Goal: Task Accomplishment & Management: Complete application form

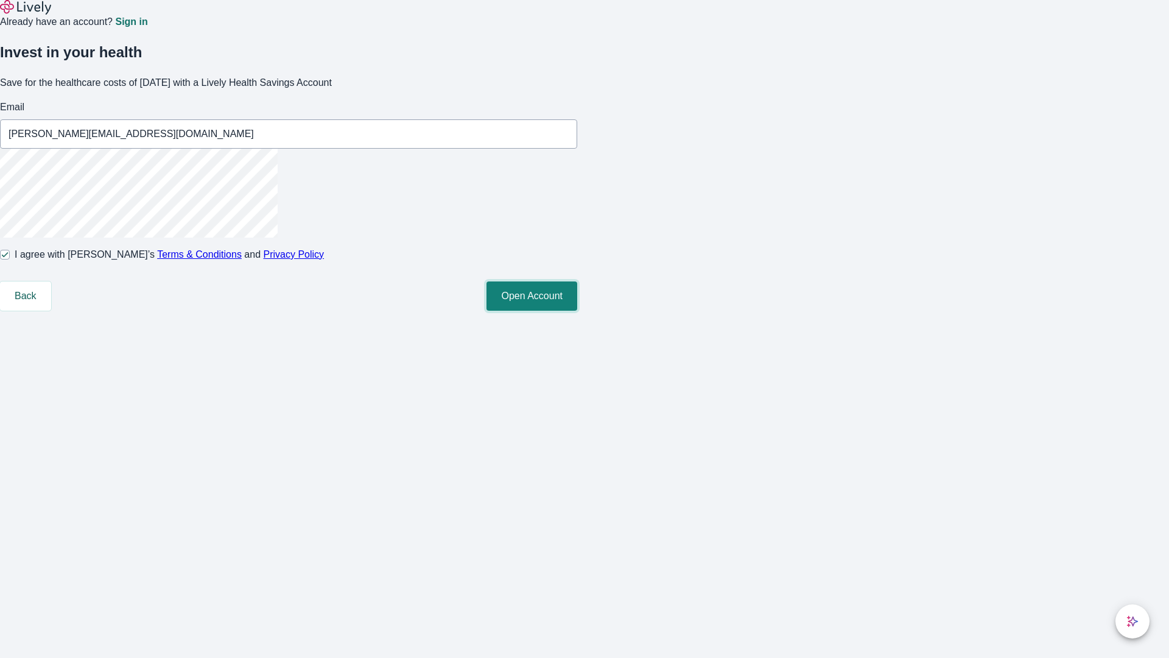
click at [577, 311] on button "Open Account" at bounding box center [532, 295] width 91 height 29
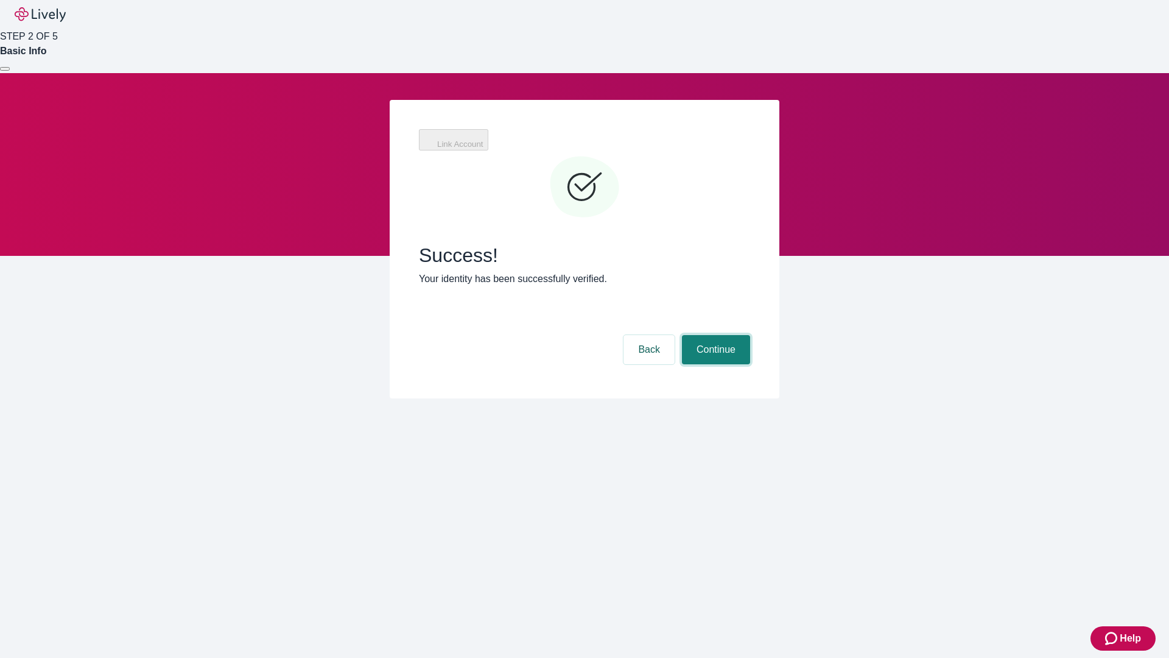
click at [714, 335] on button "Continue" at bounding box center [716, 349] width 68 height 29
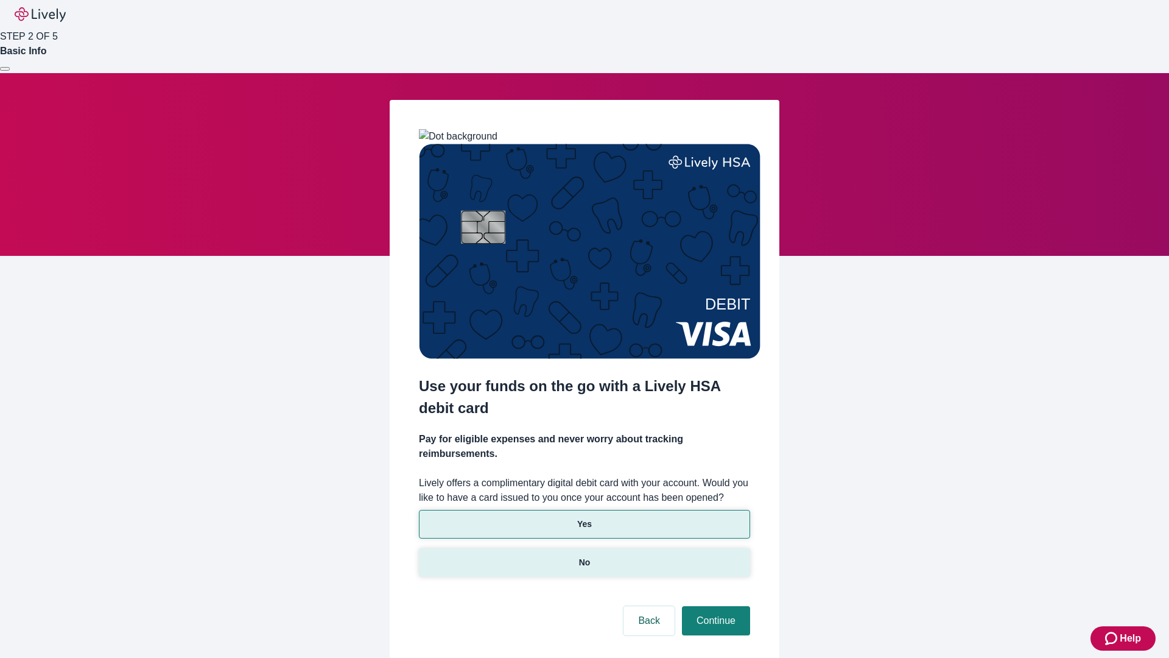
click at [584, 556] on p "No" at bounding box center [585, 562] width 12 height 13
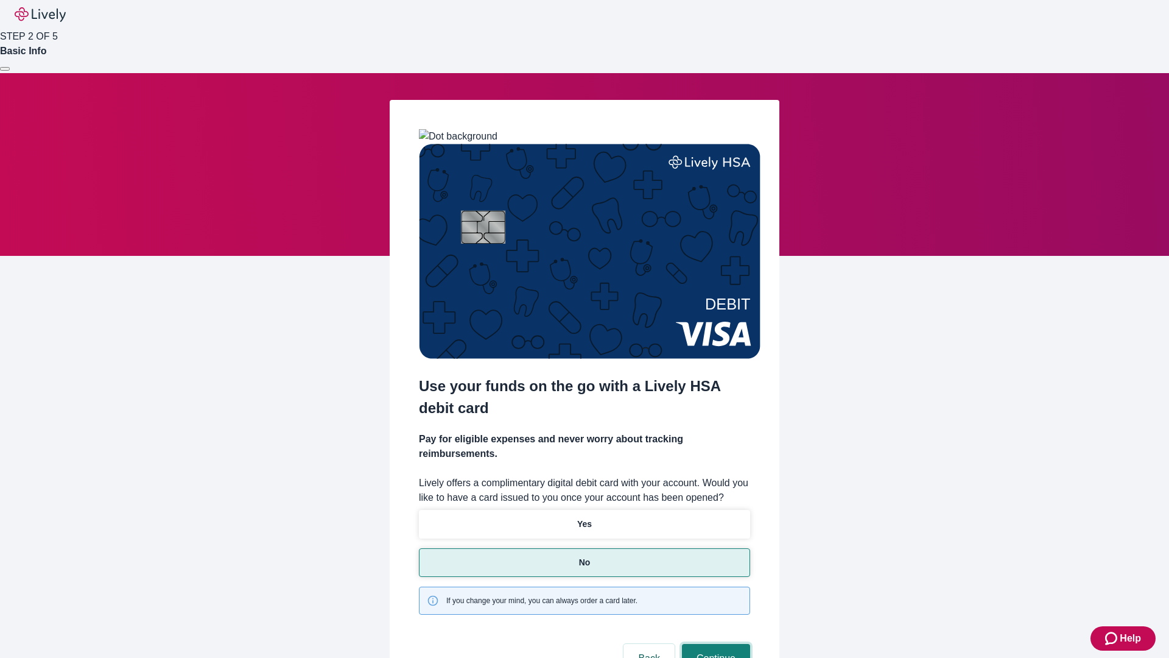
click at [714, 644] on button "Continue" at bounding box center [716, 658] width 68 height 29
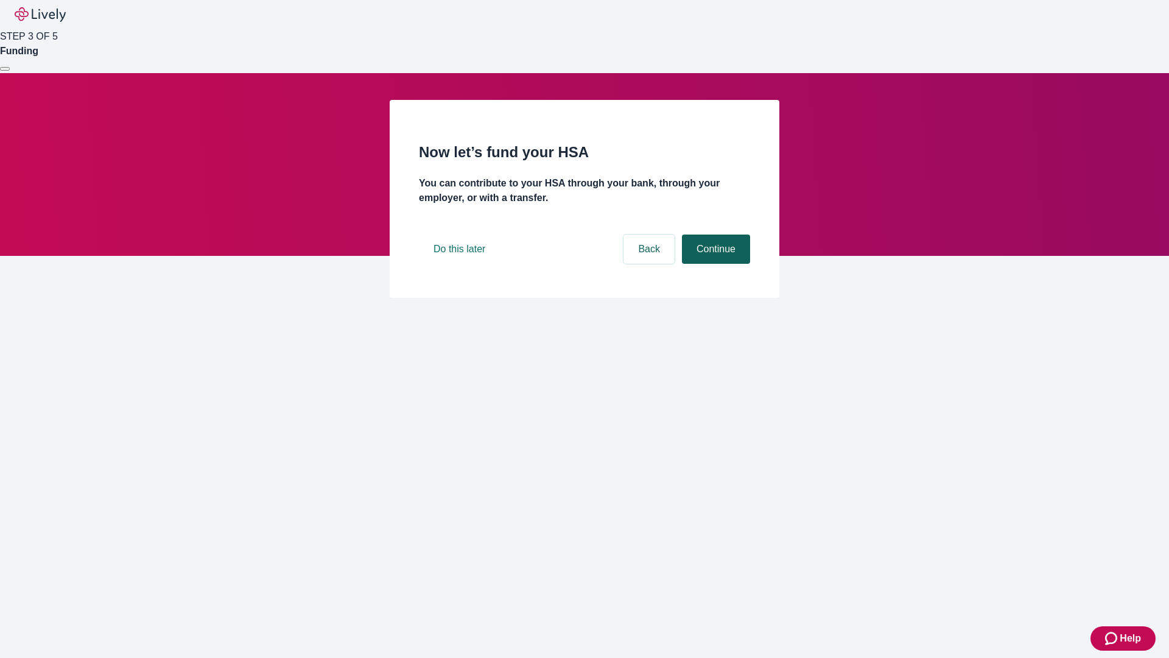
click at [714, 264] on button "Continue" at bounding box center [716, 248] width 68 height 29
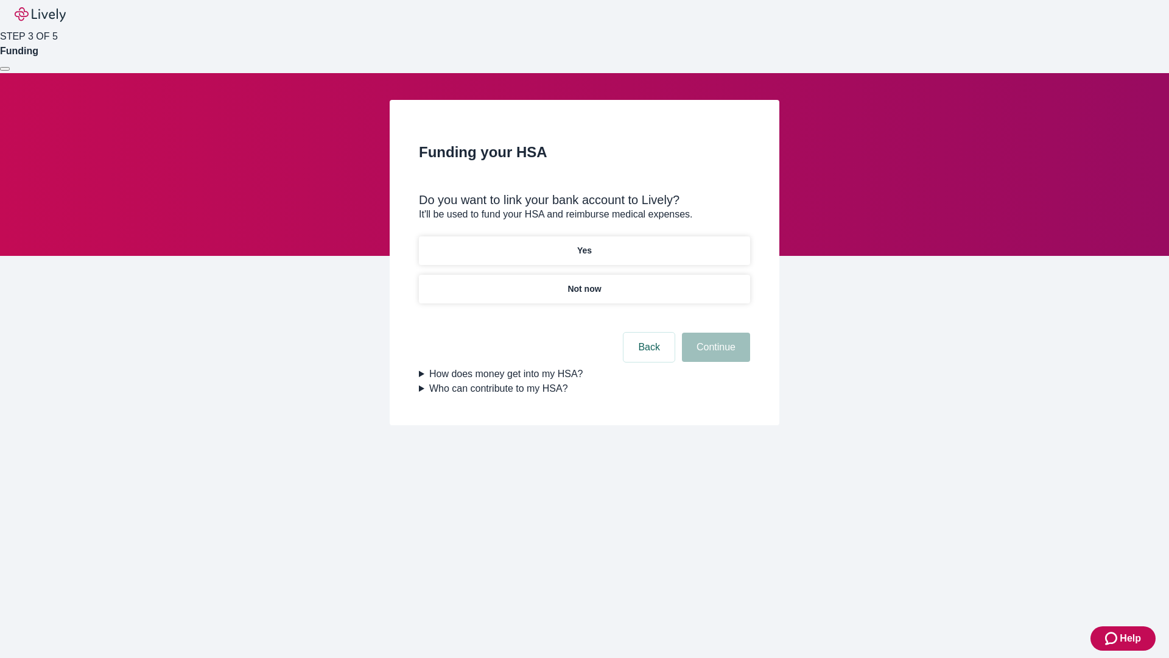
click at [584, 283] on p "Not now" at bounding box center [584, 289] width 33 height 13
click at [714, 354] on button "Continue" at bounding box center [716, 347] width 68 height 29
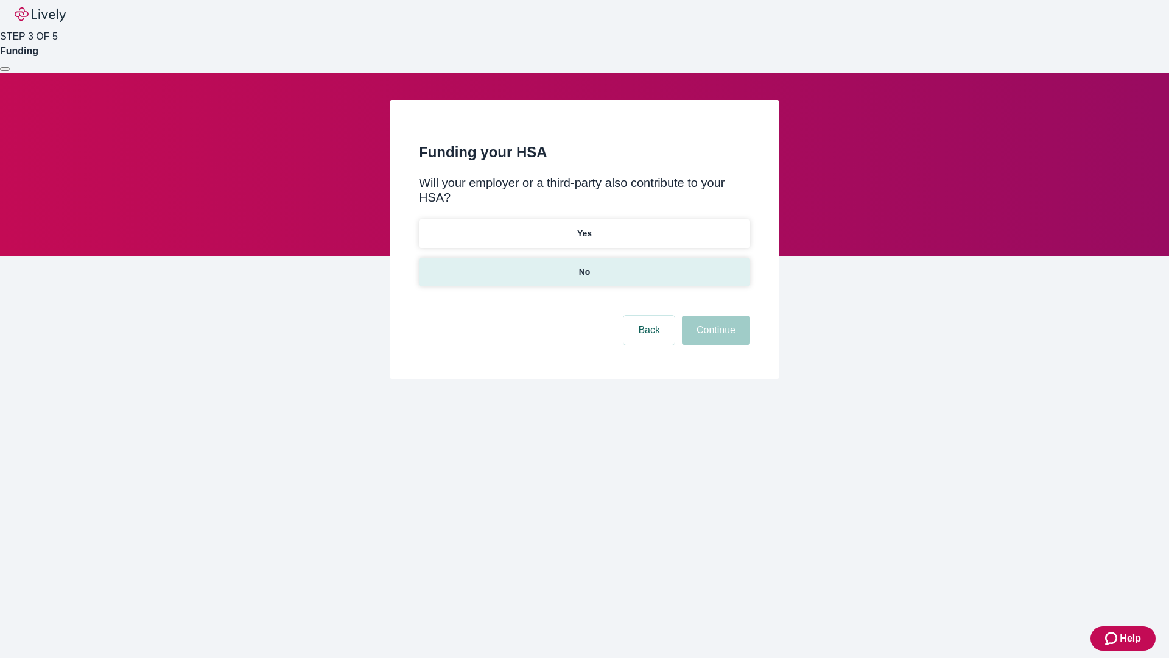
click at [584, 266] on p "No" at bounding box center [585, 272] width 12 height 13
click at [714, 315] on button "Continue" at bounding box center [716, 329] width 68 height 29
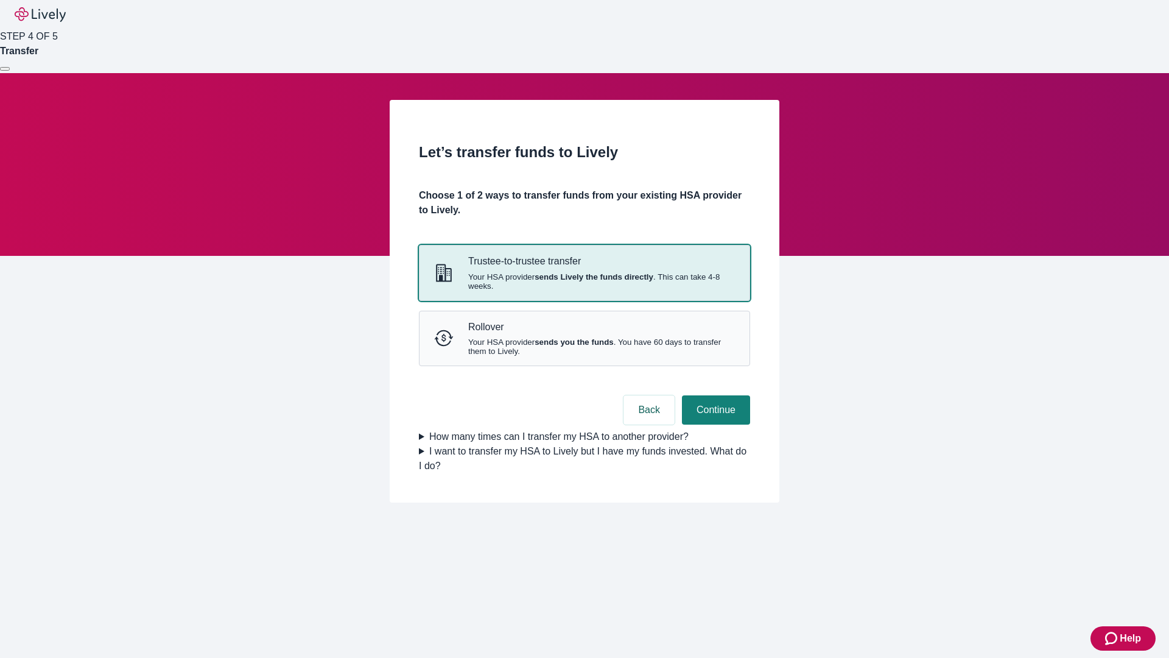
click at [584, 281] on strong "sends Lively the funds directly" at bounding box center [594, 276] width 119 height 9
click at [714, 424] on button "Continue" at bounding box center [716, 409] width 68 height 29
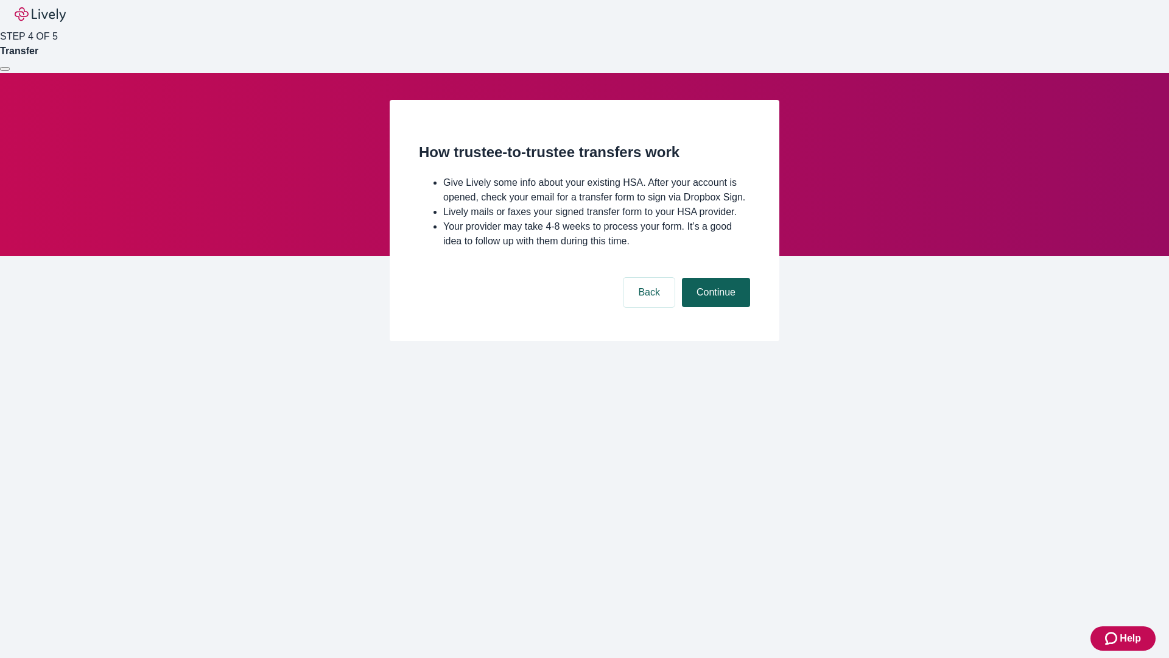
click at [714, 307] on button "Continue" at bounding box center [716, 292] width 68 height 29
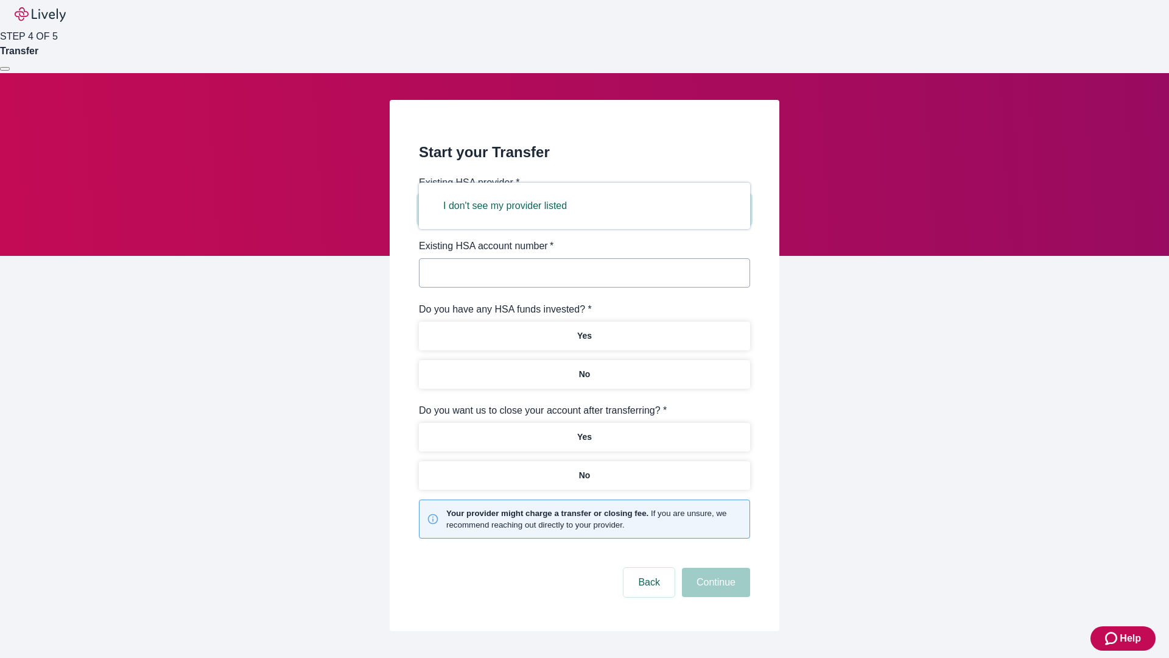
click at [509, 206] on button "I don't see my provider listed" at bounding box center [505, 205] width 153 height 29
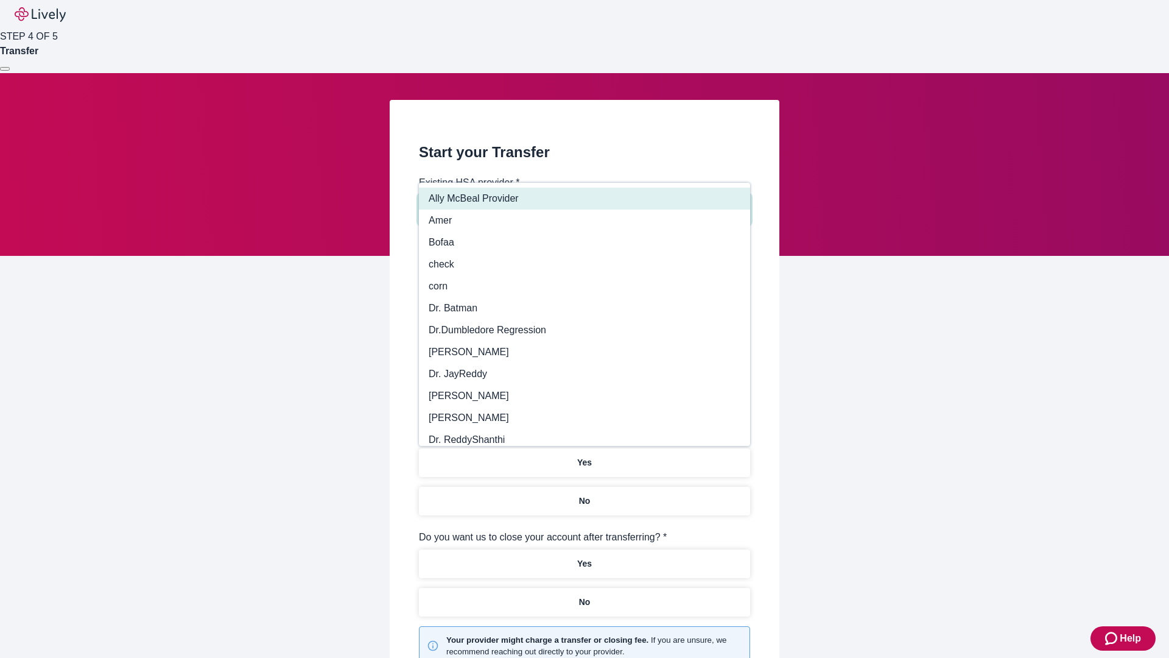
type input "Other"
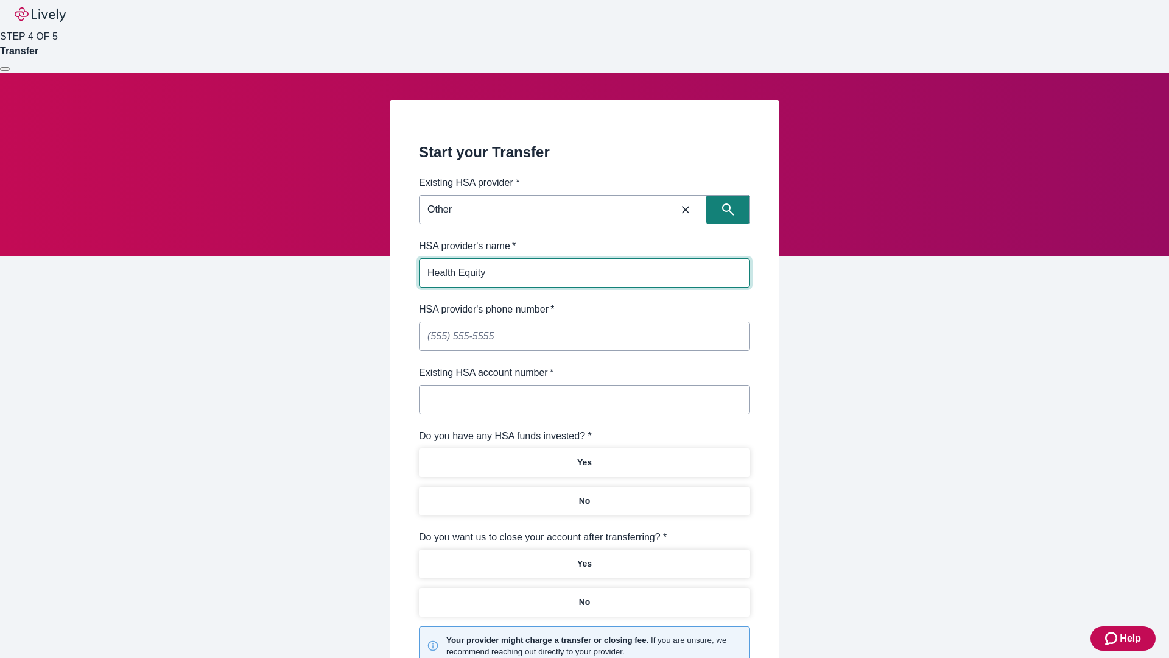
type input "Health Equity"
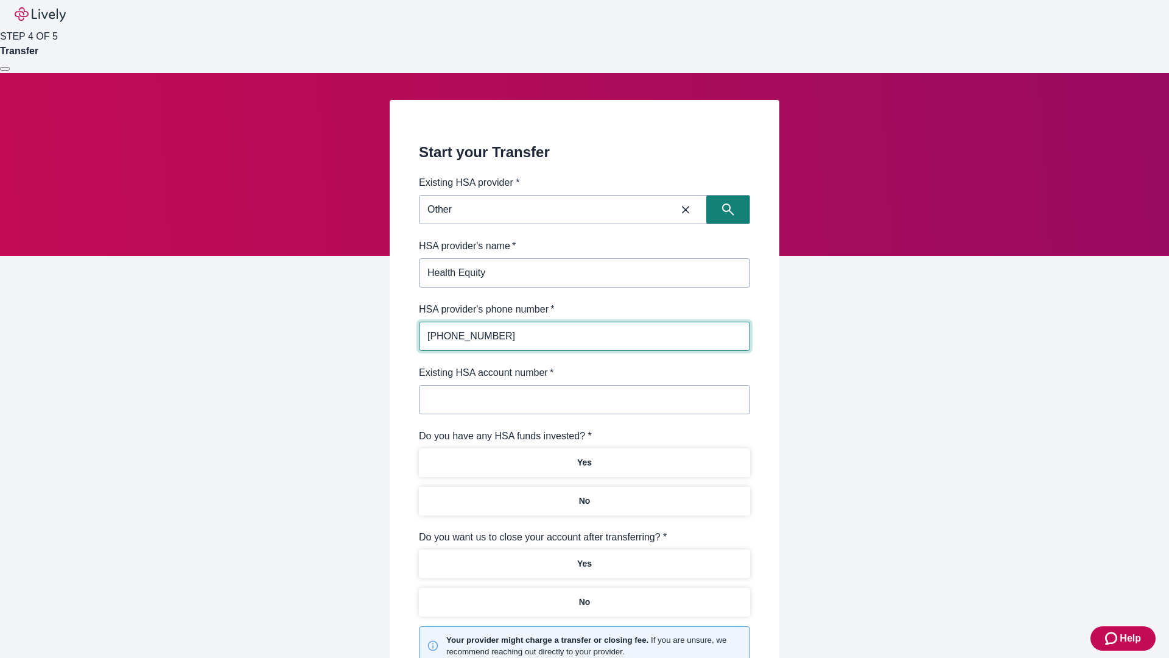
type input "[PHONE_NUMBER]"
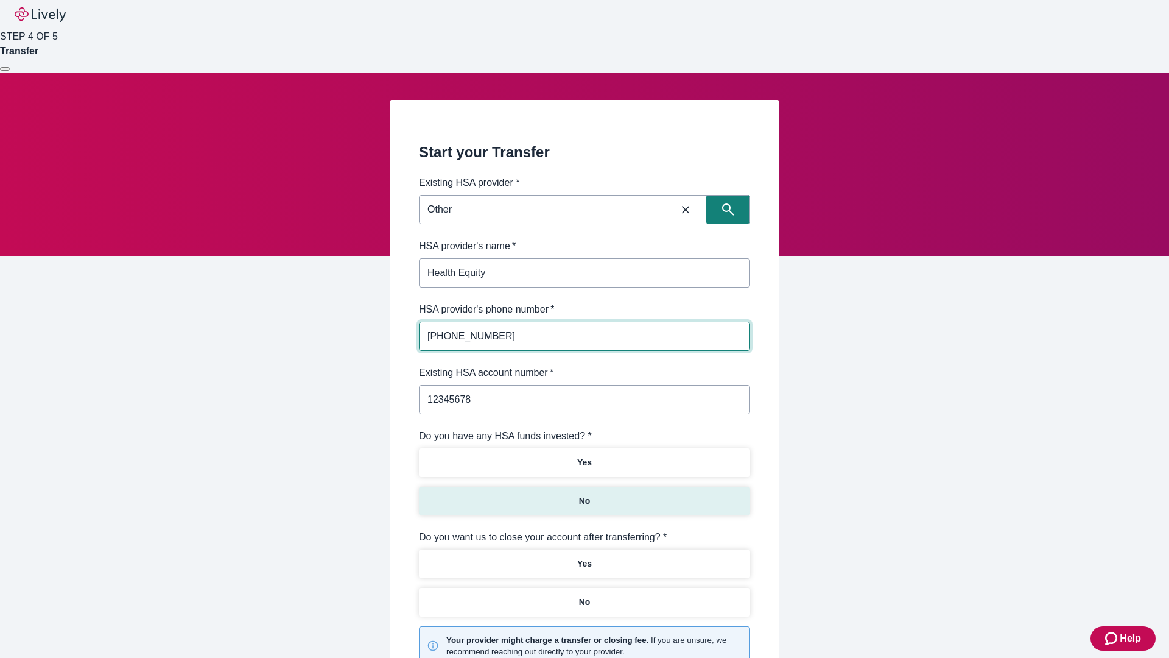
type input "12345678"
click at [584, 495] on p "No" at bounding box center [585, 501] width 12 height 13
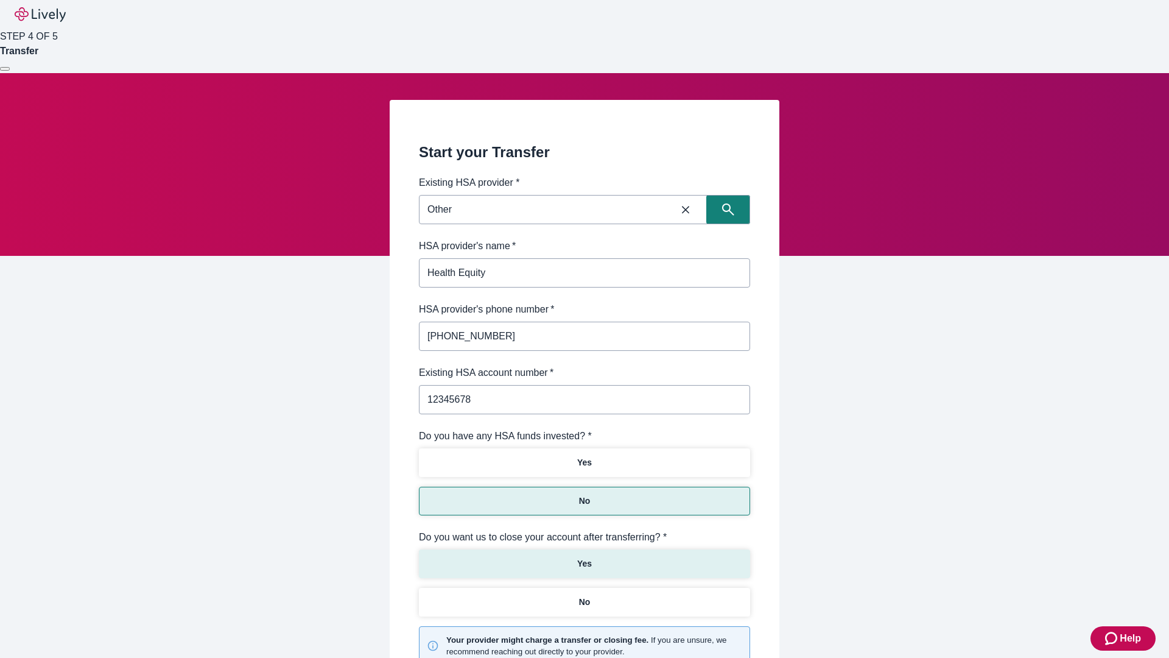
click at [584, 557] on p "Yes" at bounding box center [584, 563] width 15 height 13
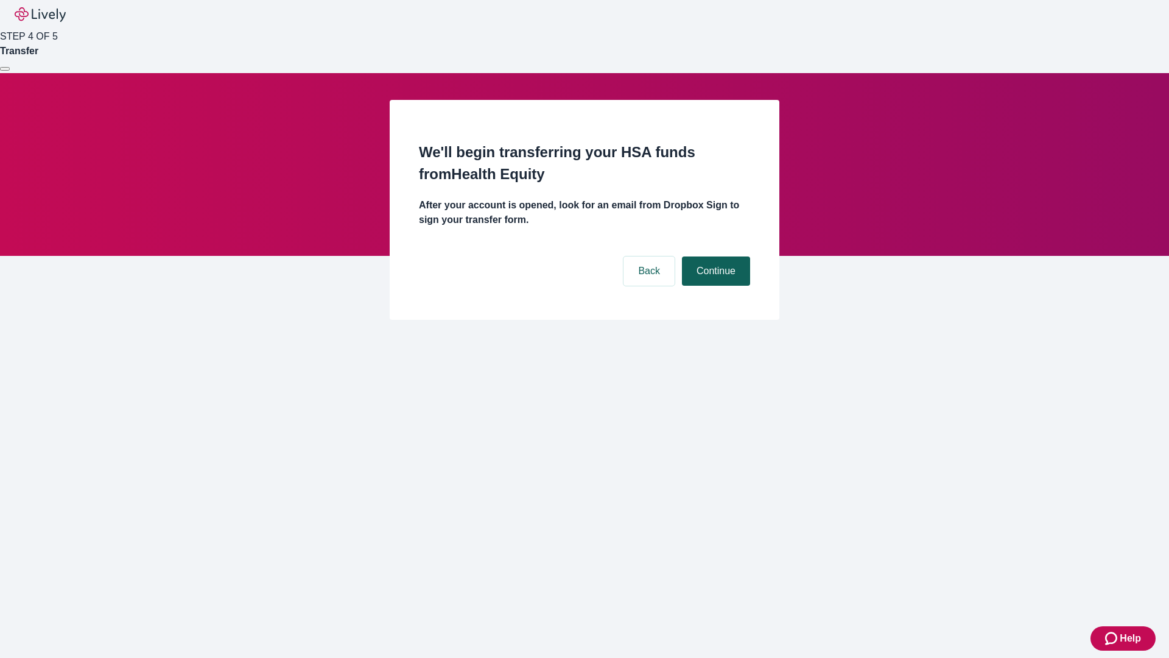
click at [714, 256] on button "Continue" at bounding box center [716, 270] width 68 height 29
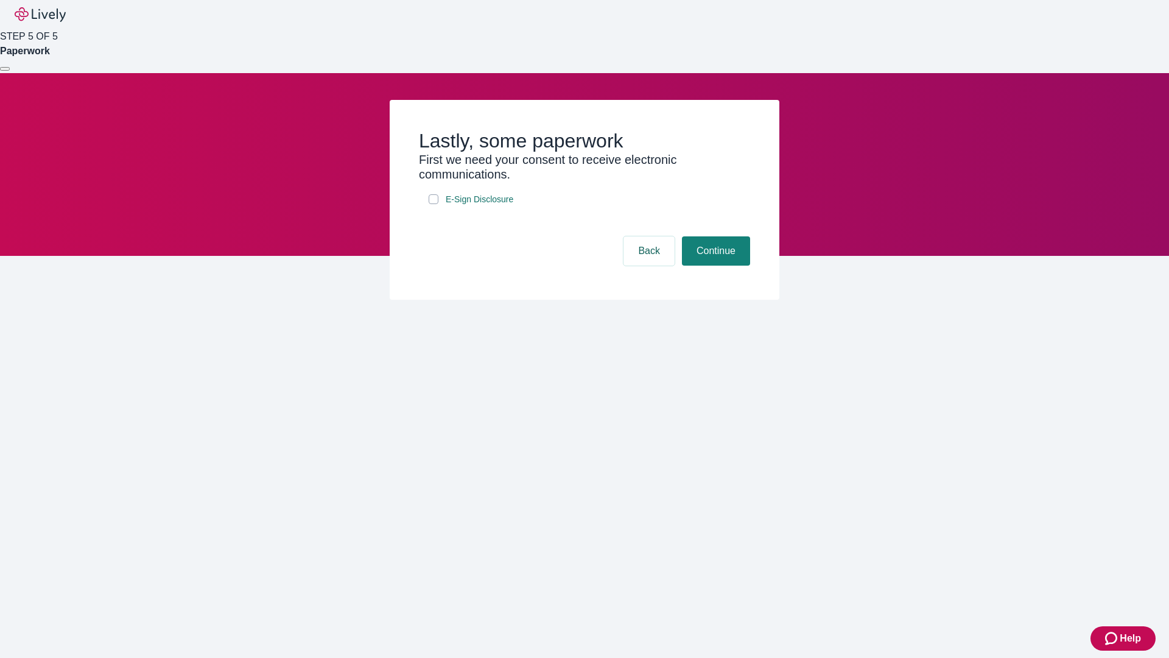
click at [434, 204] on input "E-Sign Disclosure" at bounding box center [434, 199] width 10 height 10
checkbox input "true"
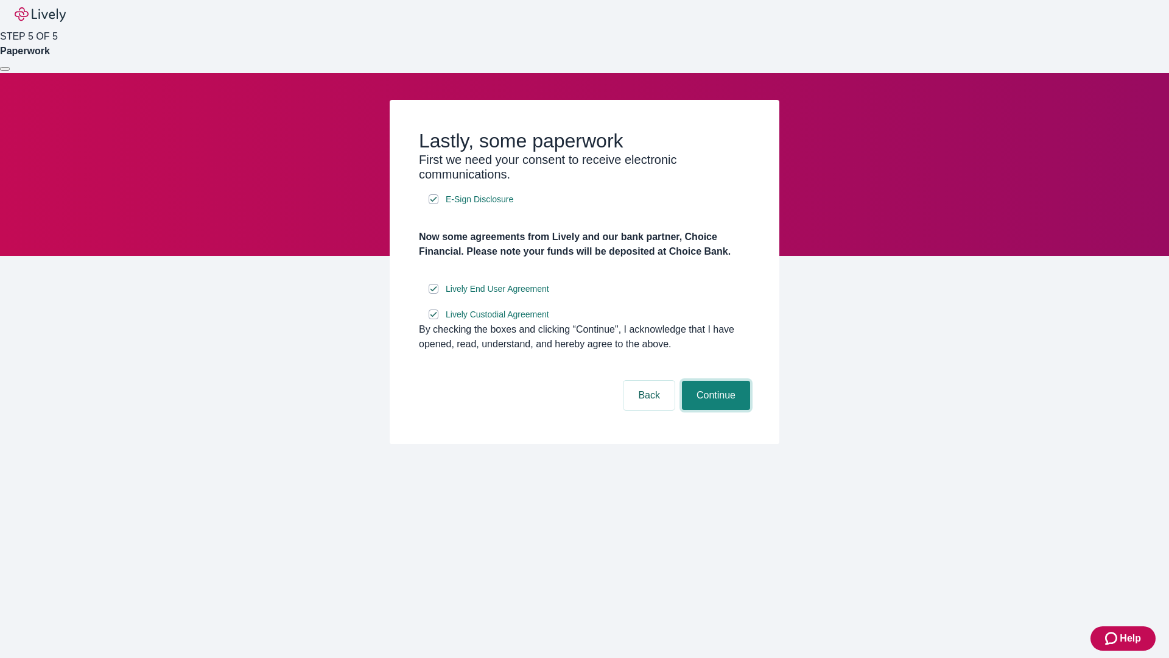
click at [714, 410] on button "Continue" at bounding box center [716, 395] width 68 height 29
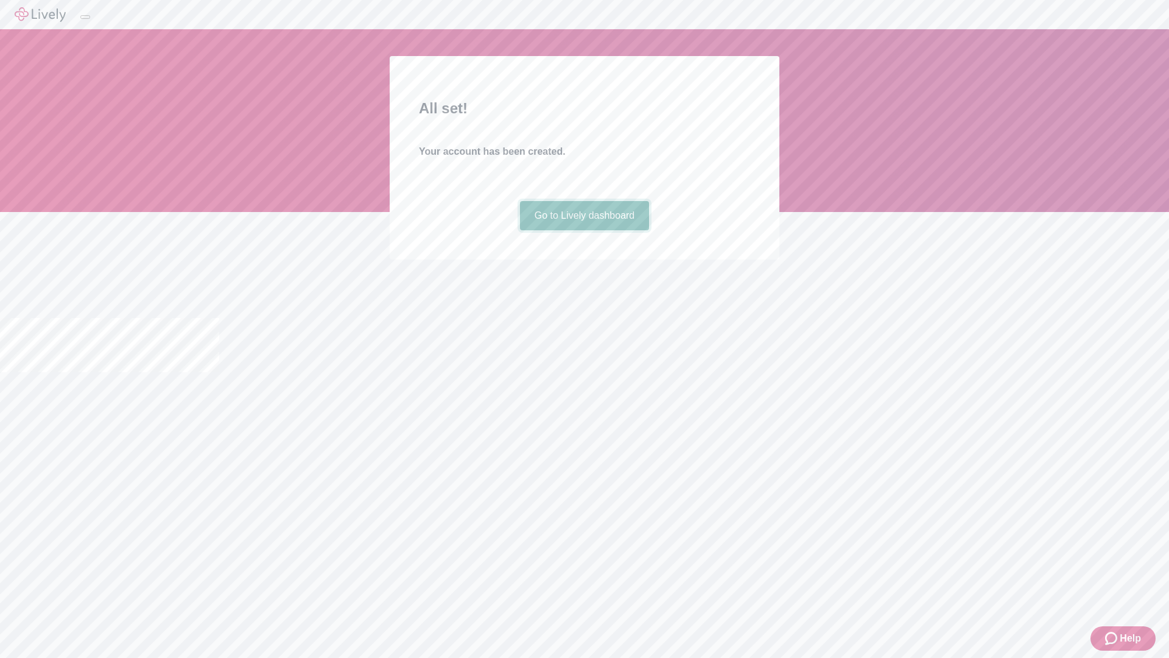
click at [584, 230] on link "Go to Lively dashboard" at bounding box center [585, 215] width 130 height 29
